Goal: Information Seeking & Learning: Learn about a topic

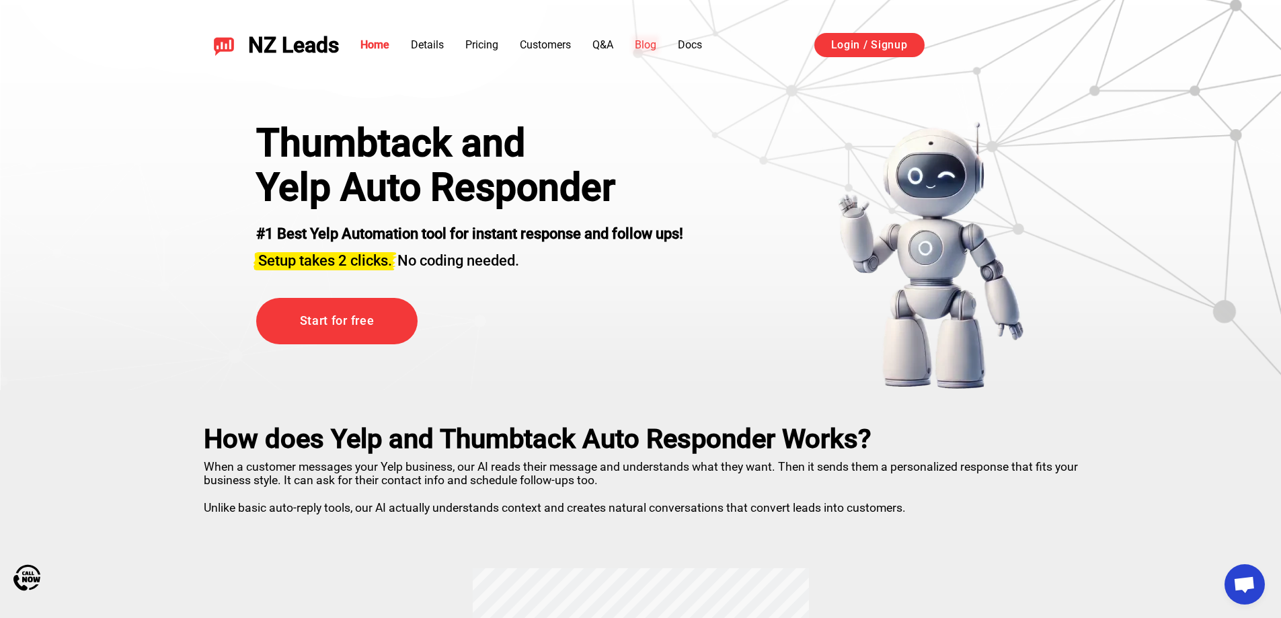
click at [641, 40] on link "Blog" at bounding box center [646, 44] width 22 height 13
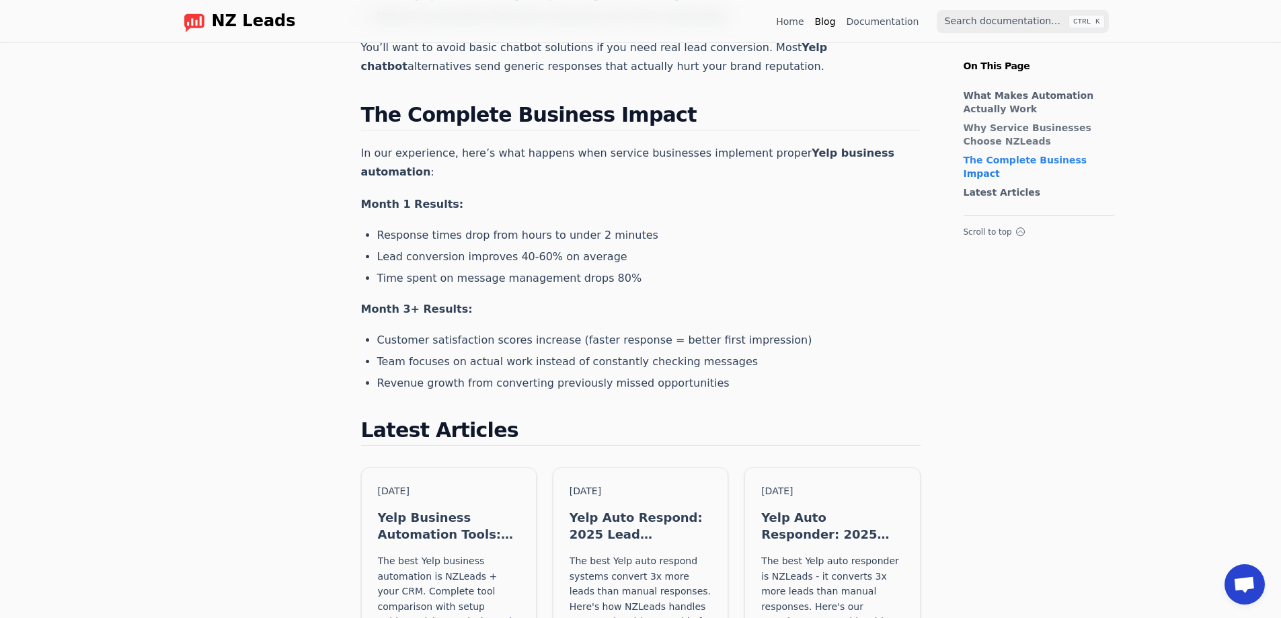
scroll to position [941, 0]
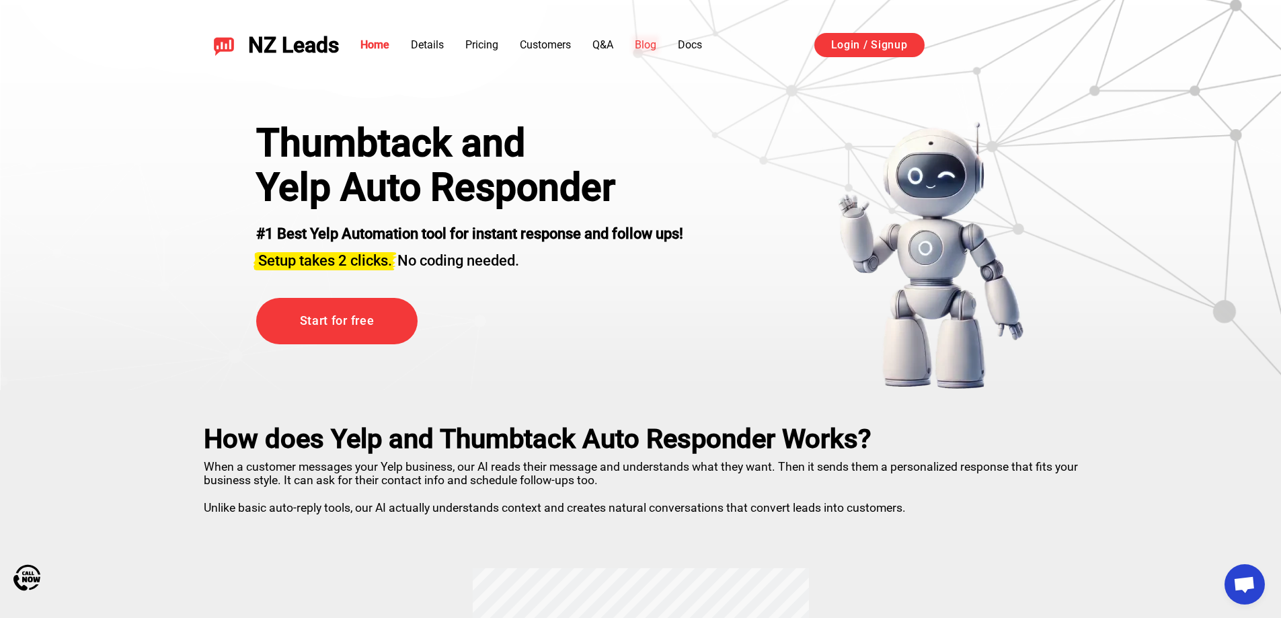
click at [649, 44] on link "Blog" at bounding box center [646, 44] width 22 height 13
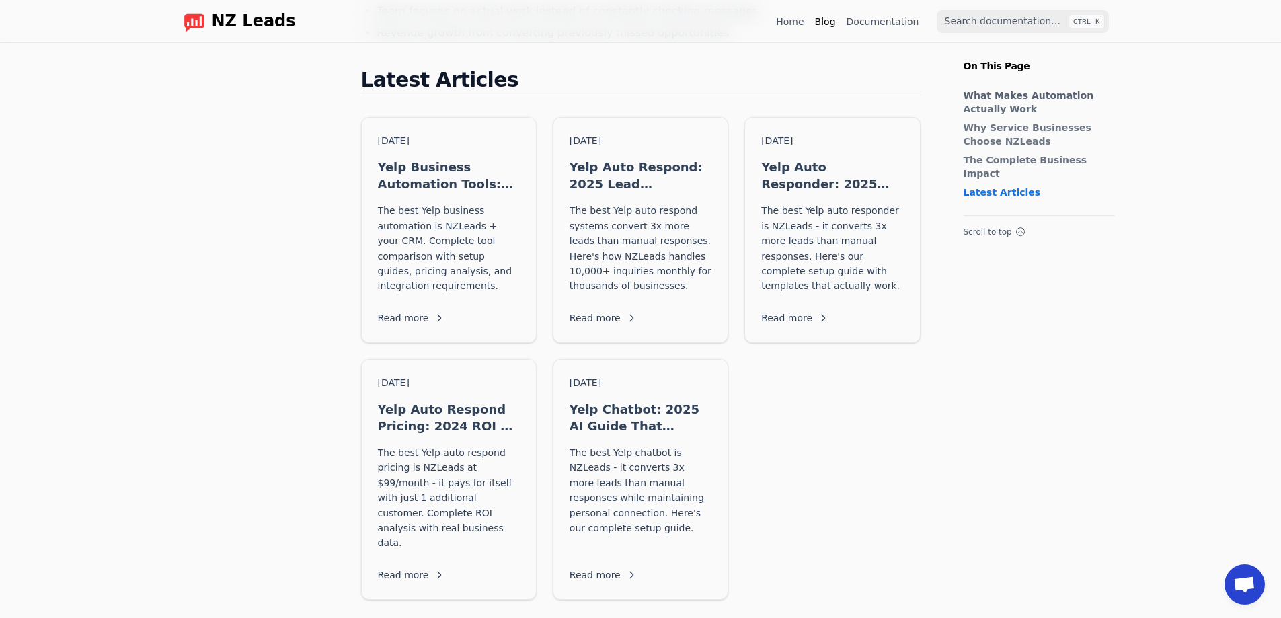
scroll to position [1210, 0]
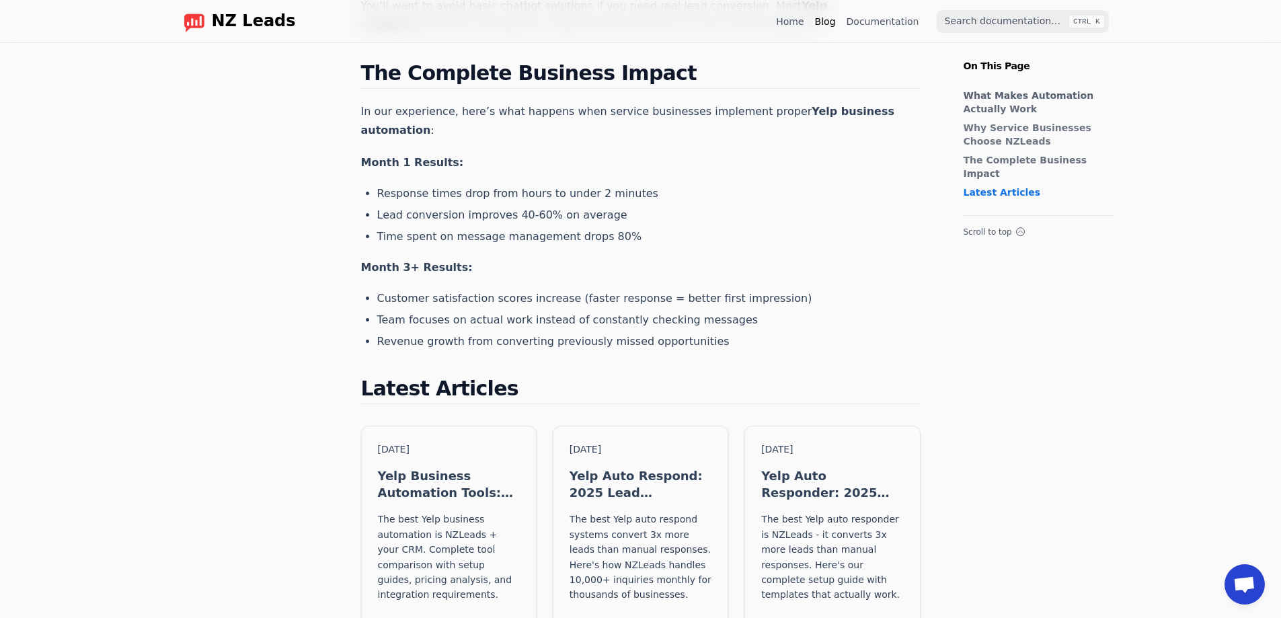
scroll to position [874, 0]
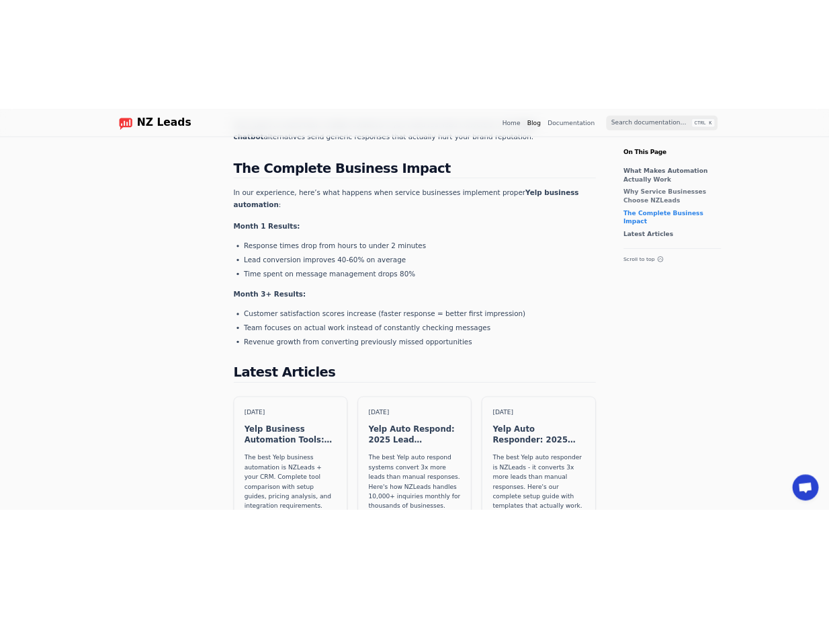
scroll to position [836, 0]
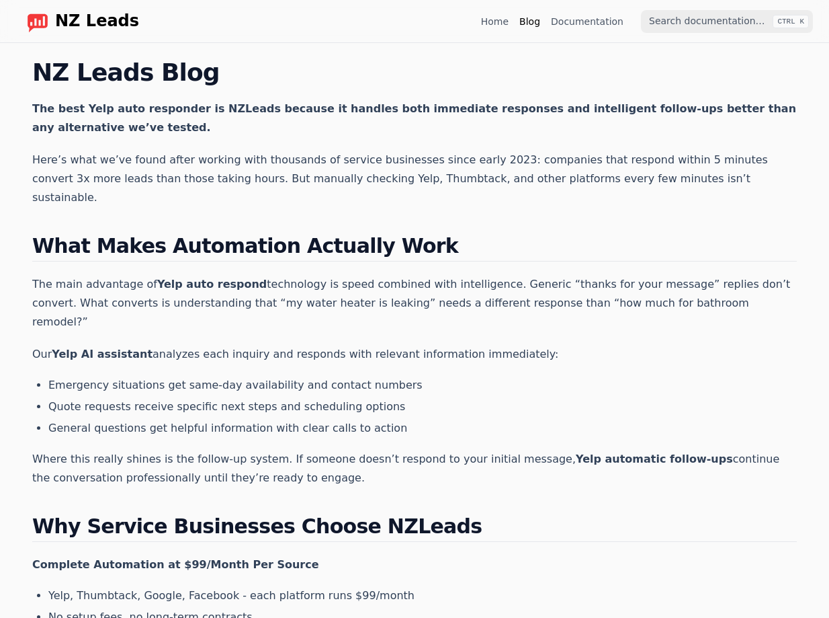
scroll to position [836, 0]
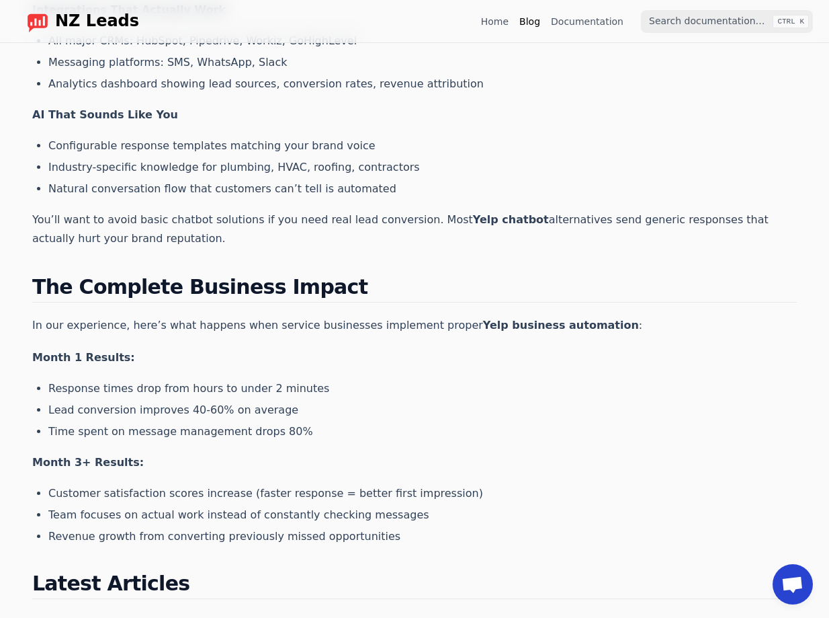
scroll to position [659, 0]
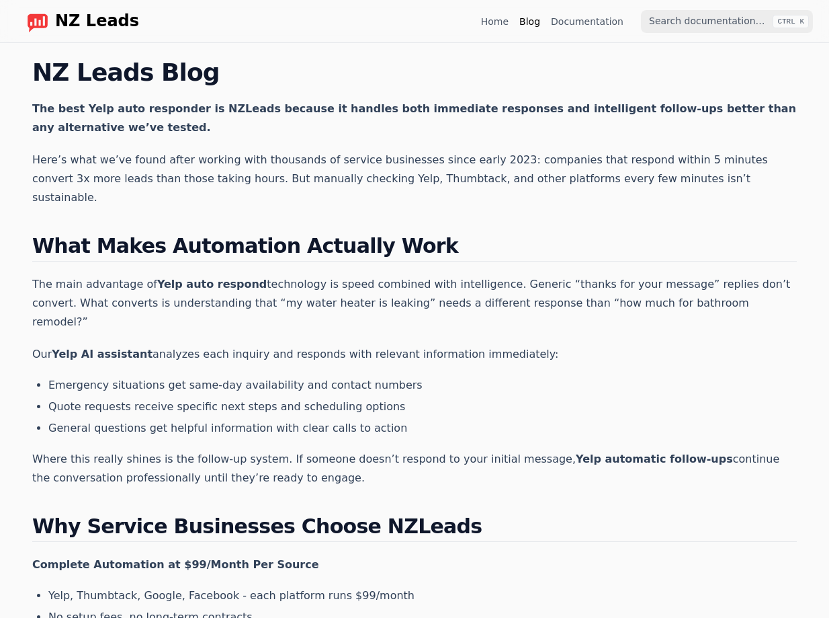
scroll to position [659, 0]
